Goal: Task Accomplishment & Management: Use online tool/utility

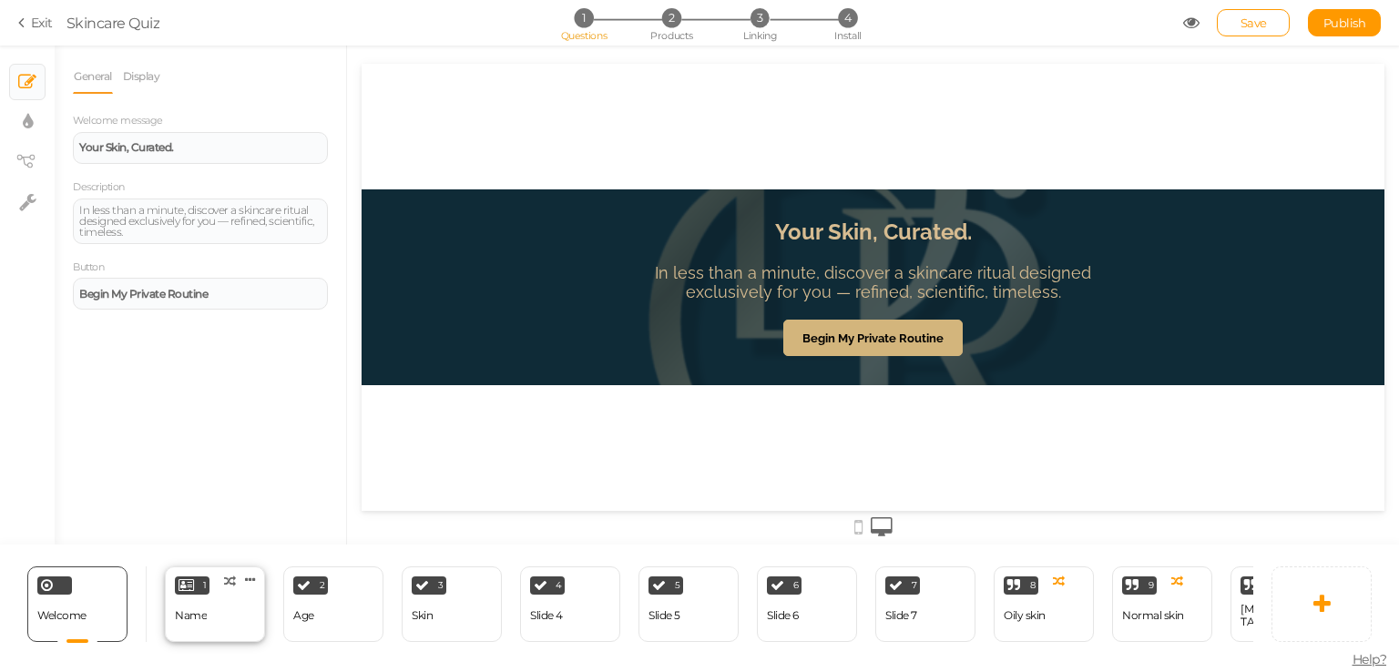
click at [210, 600] on div "1 Name × Define the conditions to show this slide. Clone Change type Delete" at bounding box center [215, 605] width 100 height 76
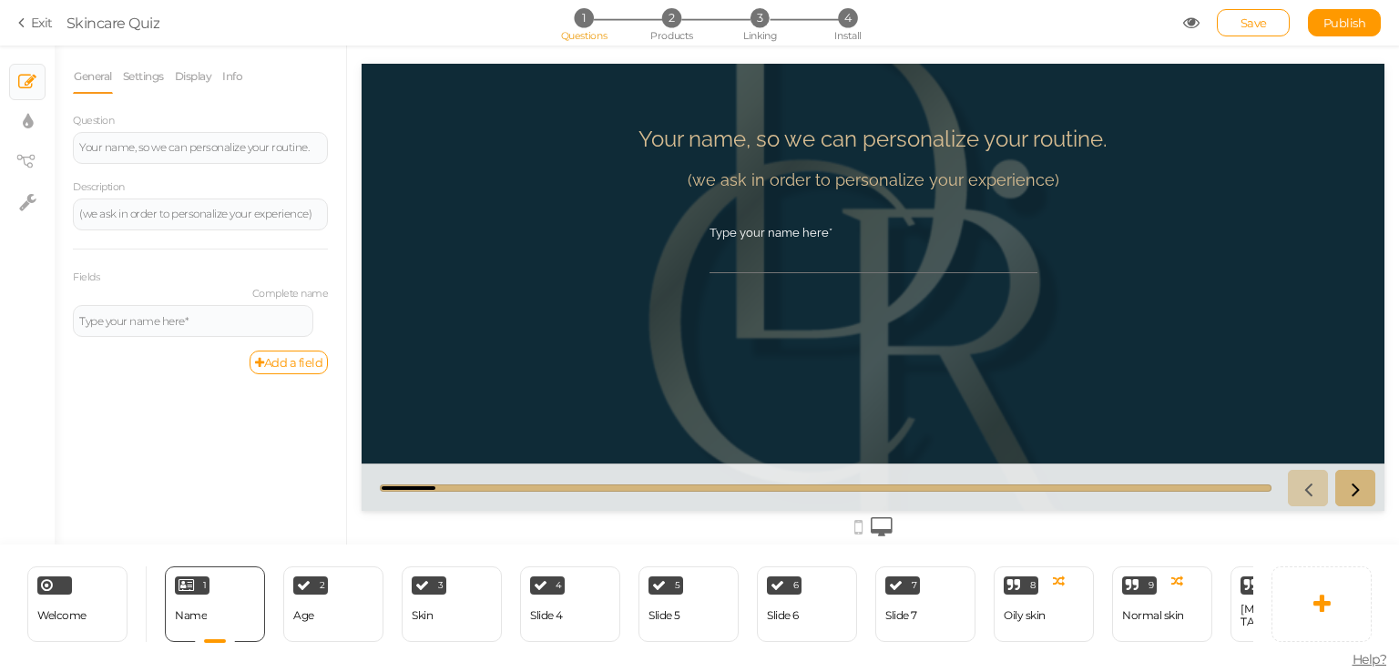
drag, startPoint x: 423, startPoint y: 484, endPoint x: 609, endPoint y: 494, distance: 187.0
click at [609, 494] on div at bounding box center [873, 487] width 1023 height 47
drag, startPoint x: 883, startPoint y: 489, endPoint x: 872, endPoint y: 488, distance: 11.0
click at [873, 488] on div at bounding box center [826, 488] width 892 height 7
click at [866, 486] on div at bounding box center [826, 488] width 892 height 7
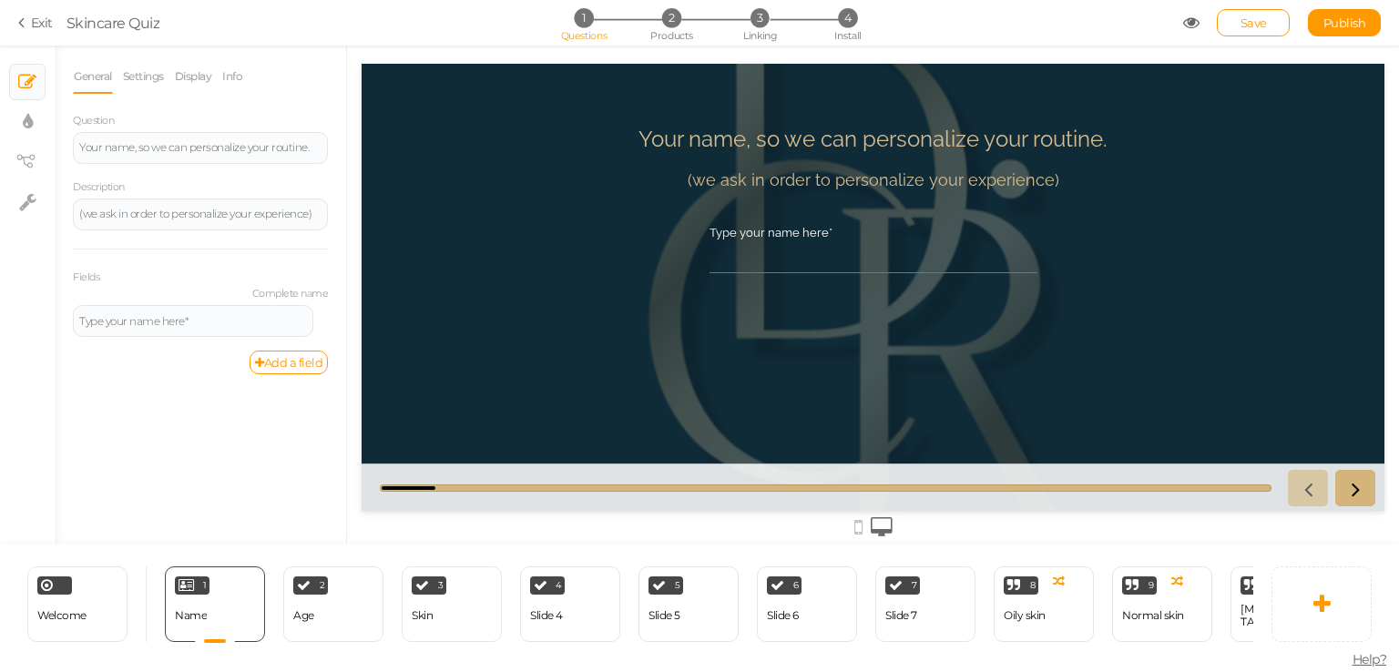
click at [862, 488] on div at bounding box center [826, 488] width 892 height 7
click at [865, 488] on div at bounding box center [826, 488] width 892 height 7
click at [855, 519] on icon at bounding box center [859, 527] width 8 height 20
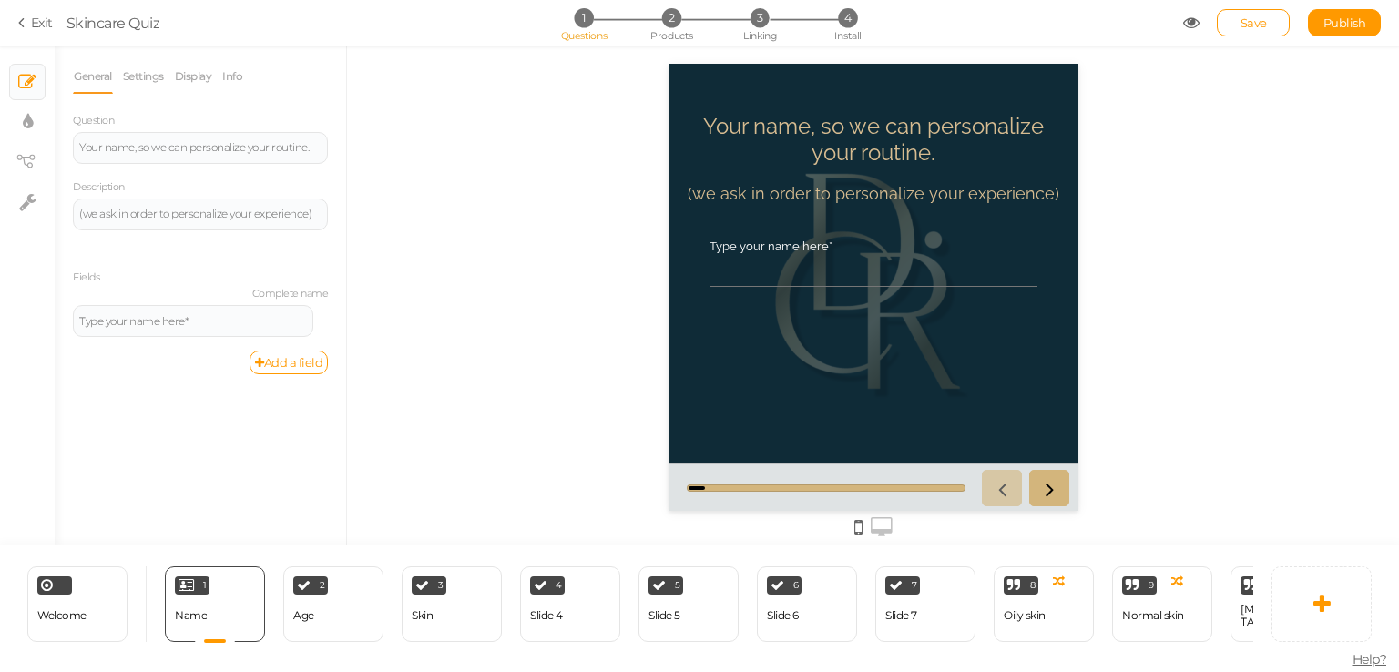
click at [874, 522] on icon at bounding box center [882, 527] width 22 height 20
